Goal: Entertainment & Leisure: Consume media (video, audio)

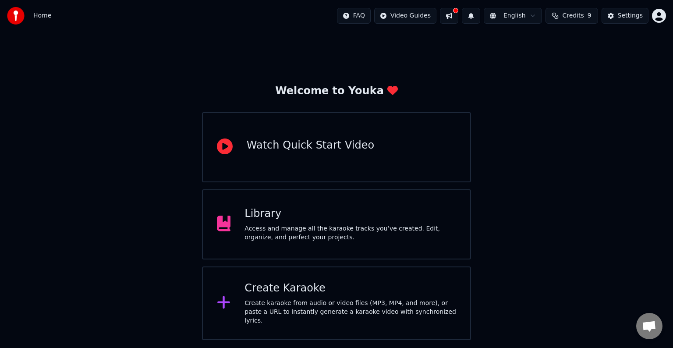
click at [347, 230] on div "Access and manage all the karaoke tracks you’ve created. Edit, organize, and pe…" at bounding box center [350, 233] width 212 height 18
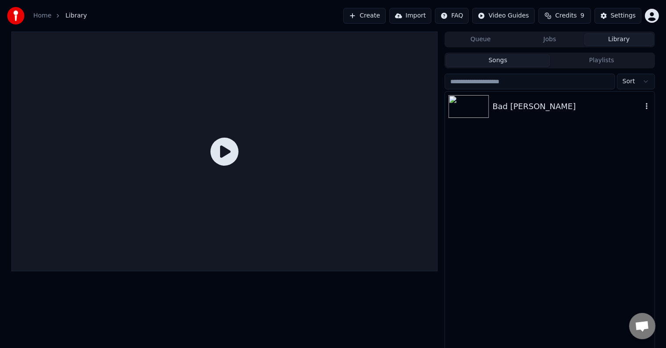
click at [519, 106] on div "Bad [PERSON_NAME]" at bounding box center [566, 106] width 149 height 12
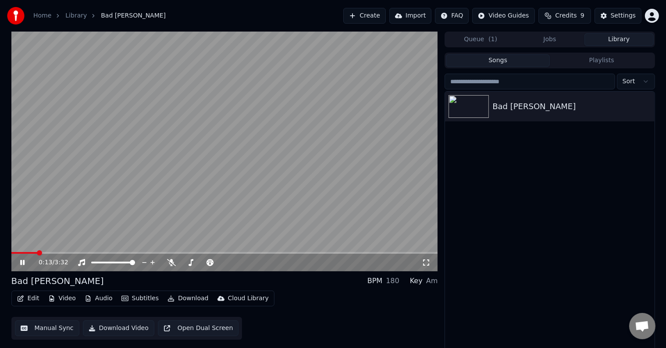
click at [38, 253] on span at bounding box center [224, 253] width 426 height 2
click at [75, 253] on span at bounding box center [224, 253] width 426 height 2
click at [113, 253] on span at bounding box center [224, 253] width 426 height 2
click at [178, 327] on button "Open Dual Screen" at bounding box center [198, 328] width 81 height 16
